Goal: Navigation & Orientation: Find specific page/section

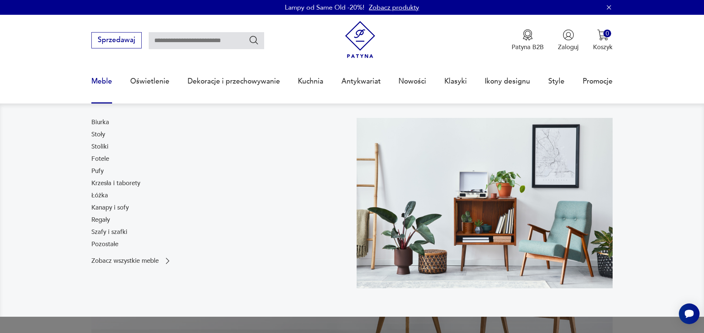
click at [102, 84] on link "Meble" at bounding box center [101, 81] width 21 height 34
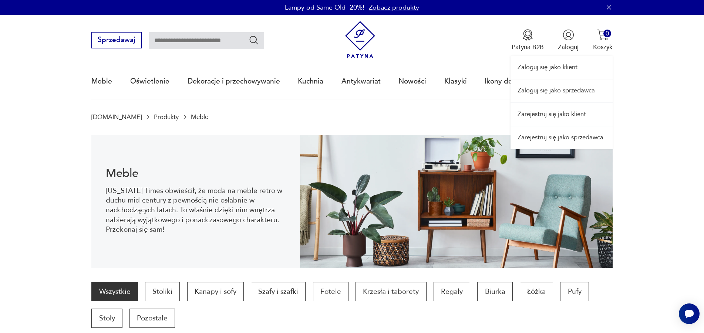
click at [567, 91] on link "Zaloguj się jako sprzedawca" at bounding box center [561, 91] width 102 height 23
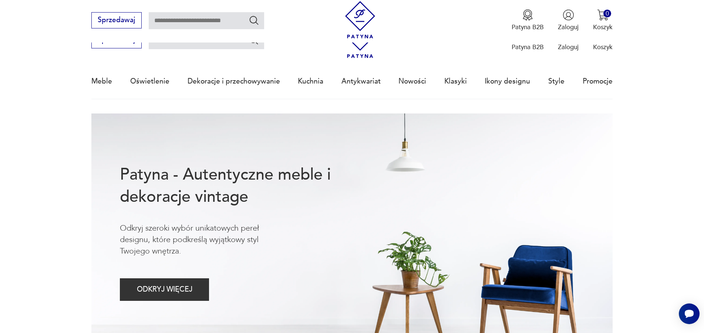
scroll to position [415, 0]
